Goal: Transaction & Acquisition: Book appointment/travel/reservation

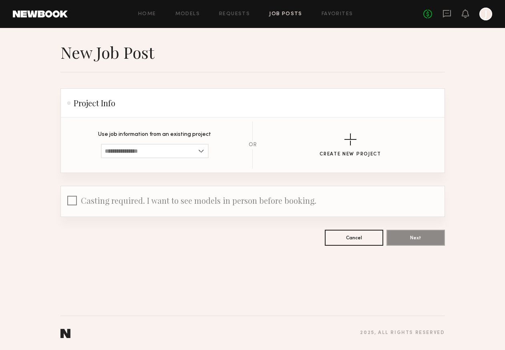
click at [224, 18] on div "Home Models Requests Job Posts Favorites Sign Out No fees up to $5,000 J" at bounding box center [280, 14] width 424 height 13
click at [228, 14] on link "Requests" at bounding box center [234, 14] width 31 height 5
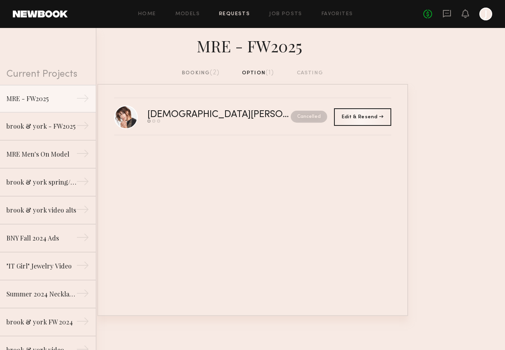
click at [210, 70] on span "(2)" at bounding box center [215, 73] width 10 height 6
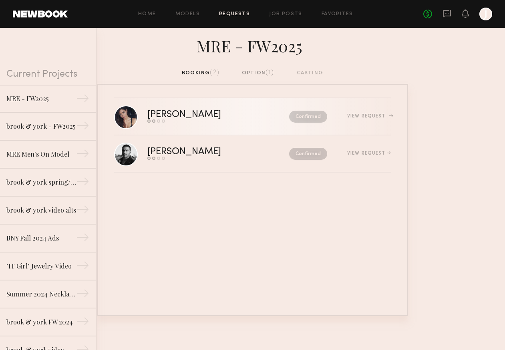
click at [160, 118] on div "[PERSON_NAME]" at bounding box center [201, 114] width 108 height 9
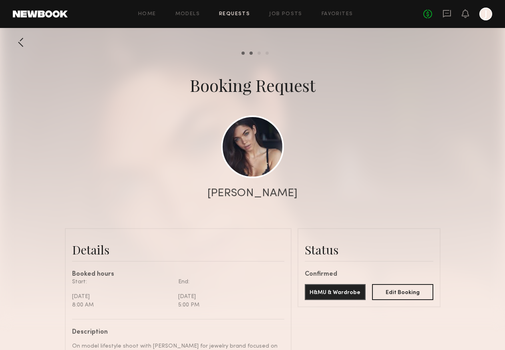
scroll to position [428, 0]
click at [268, 153] on link at bounding box center [252, 146] width 63 height 63
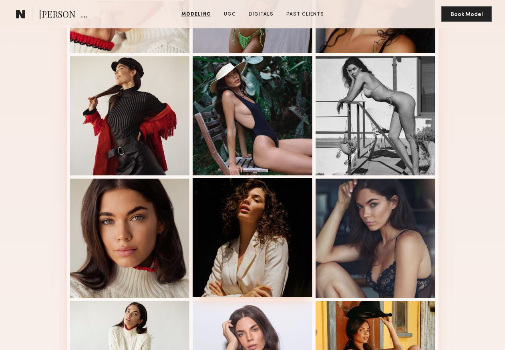
scroll to position [434, 0]
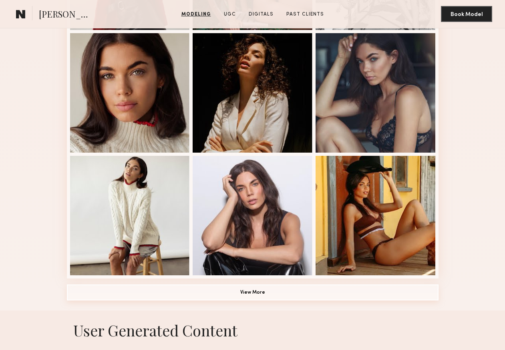
click at [258, 294] on button "View More" at bounding box center [252, 293] width 371 height 16
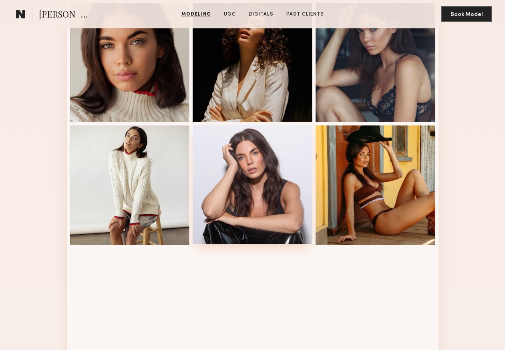
scroll to position [419, 0]
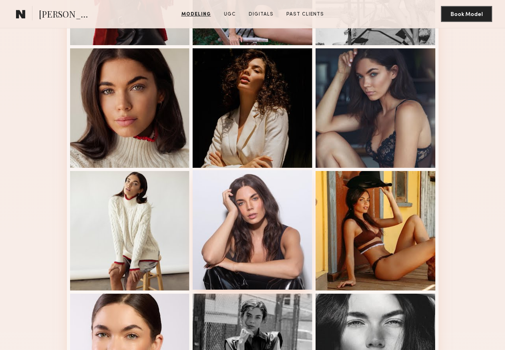
click at [250, 222] on div at bounding box center [252, 230] width 120 height 120
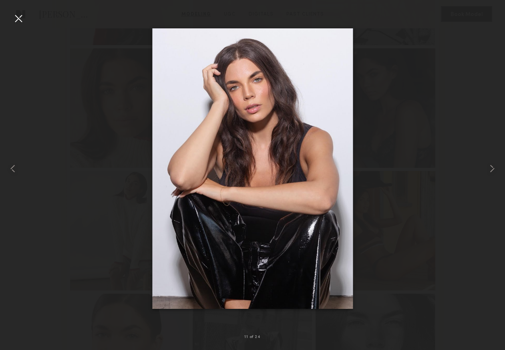
click at [19, 17] on div at bounding box center [18, 18] width 13 height 13
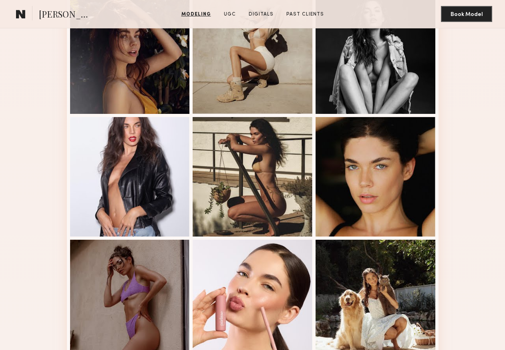
scroll to position [917, 0]
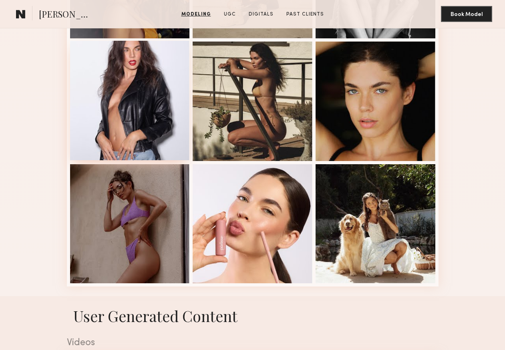
click at [146, 122] on div at bounding box center [130, 101] width 120 height 120
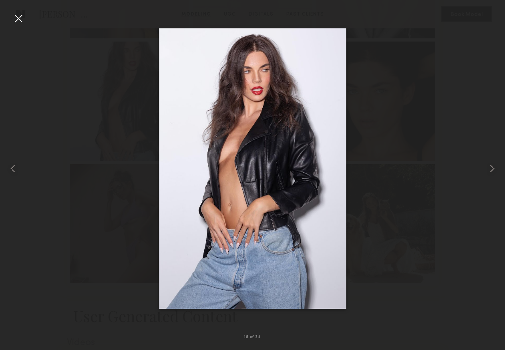
click at [404, 128] on div at bounding box center [252, 169] width 505 height 312
click at [17, 20] on div at bounding box center [18, 18] width 13 height 13
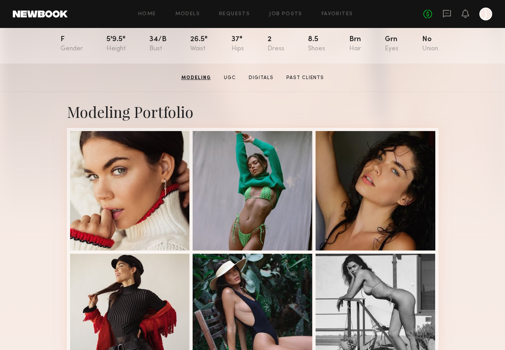
scroll to position [0, 0]
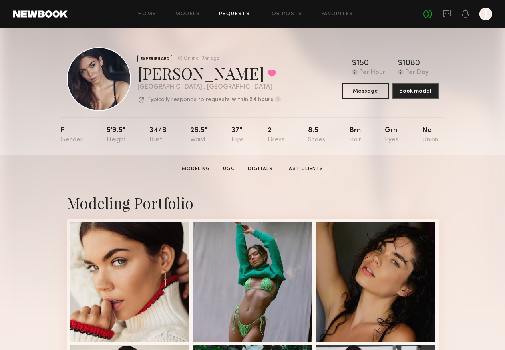
click at [241, 12] on link "Requests" at bounding box center [234, 14] width 31 height 5
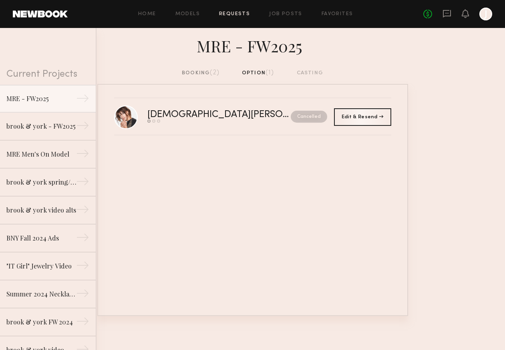
click at [195, 74] on div "booking (2)" at bounding box center [201, 73] width 38 height 9
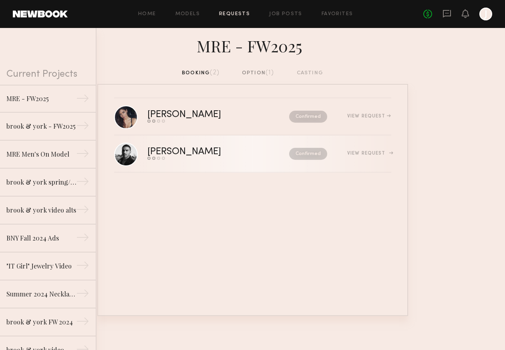
click at [176, 153] on div "[PERSON_NAME]" at bounding box center [201, 152] width 108 height 9
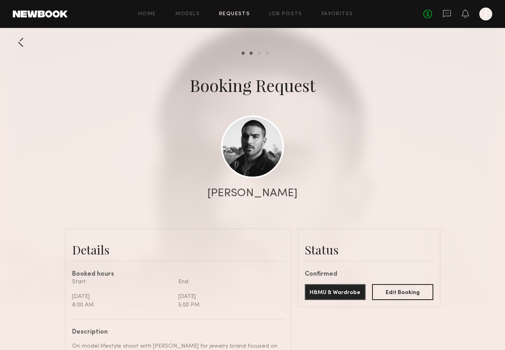
scroll to position [80, 0]
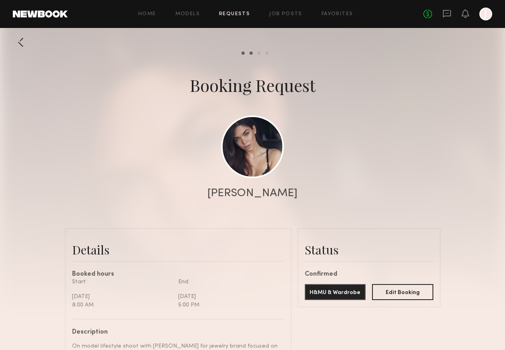
scroll to position [428, 0]
click at [17, 45] on div at bounding box center [21, 42] width 16 height 16
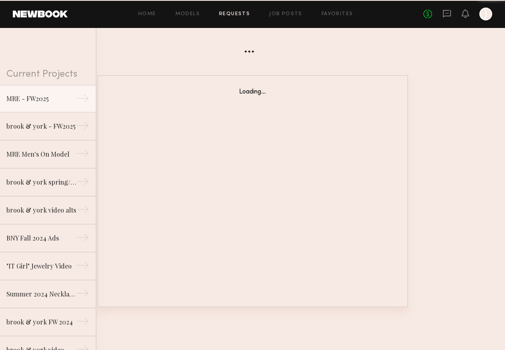
scroll to position [0, 0]
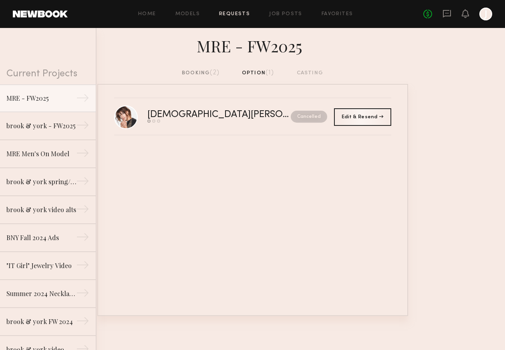
click at [198, 71] on div "booking (2)" at bounding box center [201, 73] width 38 height 9
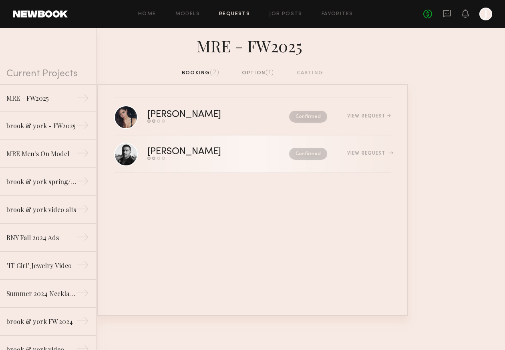
click at [183, 148] on div "[PERSON_NAME]" at bounding box center [201, 152] width 108 height 9
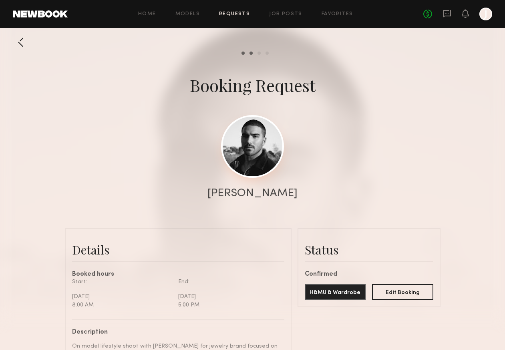
click at [253, 146] on link at bounding box center [252, 146] width 63 height 63
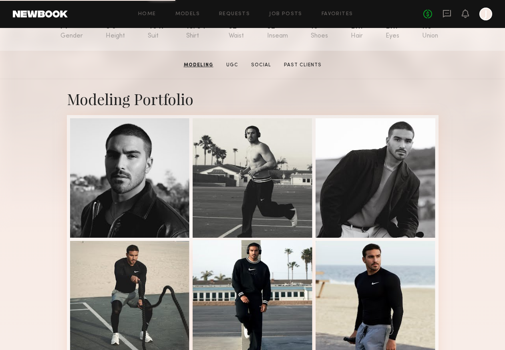
scroll to position [56, 0]
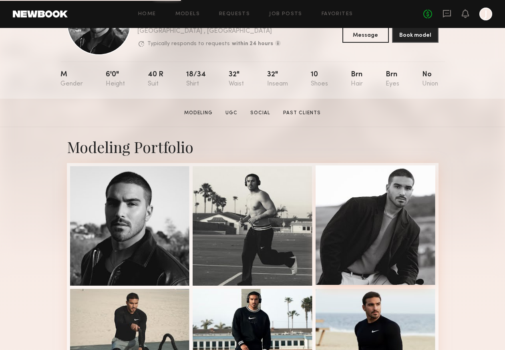
click at [399, 214] on div at bounding box center [375, 226] width 120 height 120
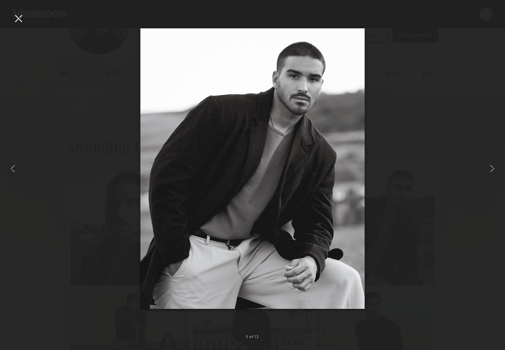
click at [15, 21] on div at bounding box center [18, 18] width 13 height 13
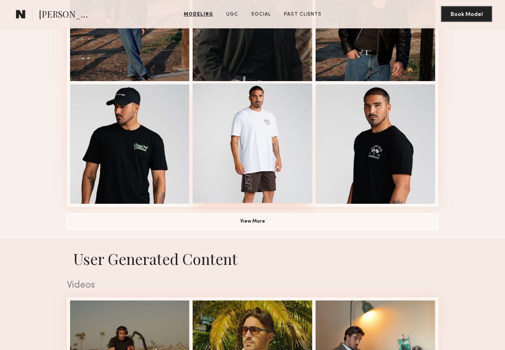
scroll to position [488, 0]
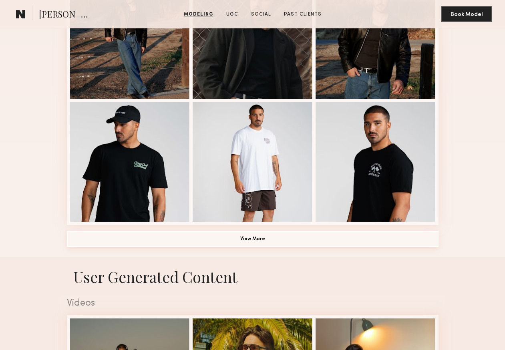
click at [255, 240] on button "View More" at bounding box center [252, 239] width 371 height 16
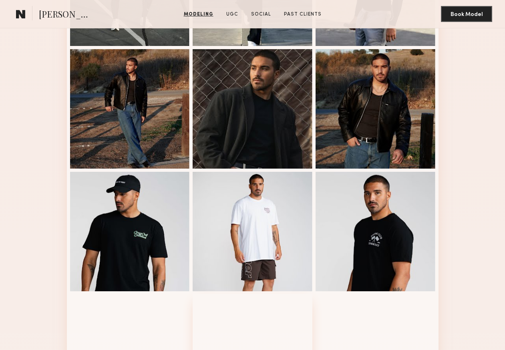
scroll to position [414, 0]
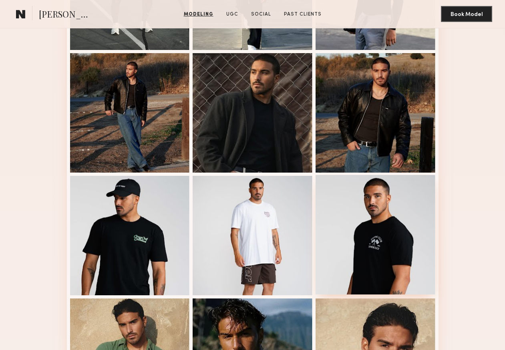
click at [378, 244] on div at bounding box center [375, 235] width 120 height 120
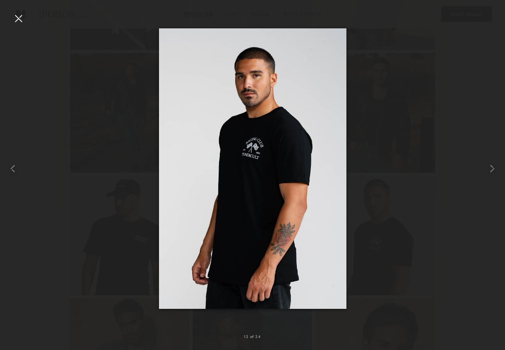
click at [18, 19] on div at bounding box center [18, 18] width 13 height 13
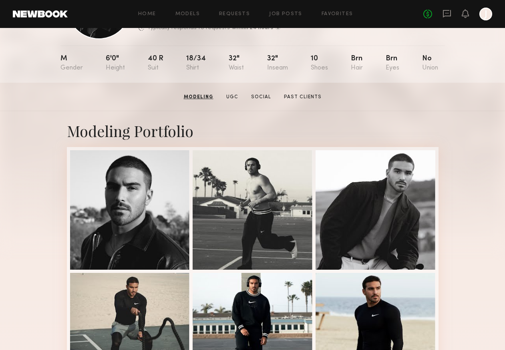
scroll to position [0, 0]
